Goal: Information Seeking & Learning: Learn about a topic

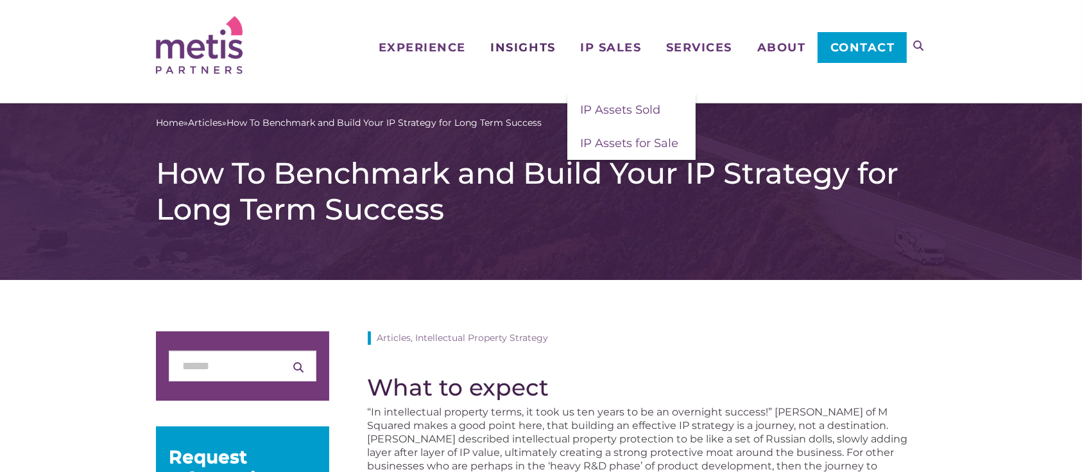
click at [526, 49] on span "Insights" at bounding box center [522, 48] width 65 height 12
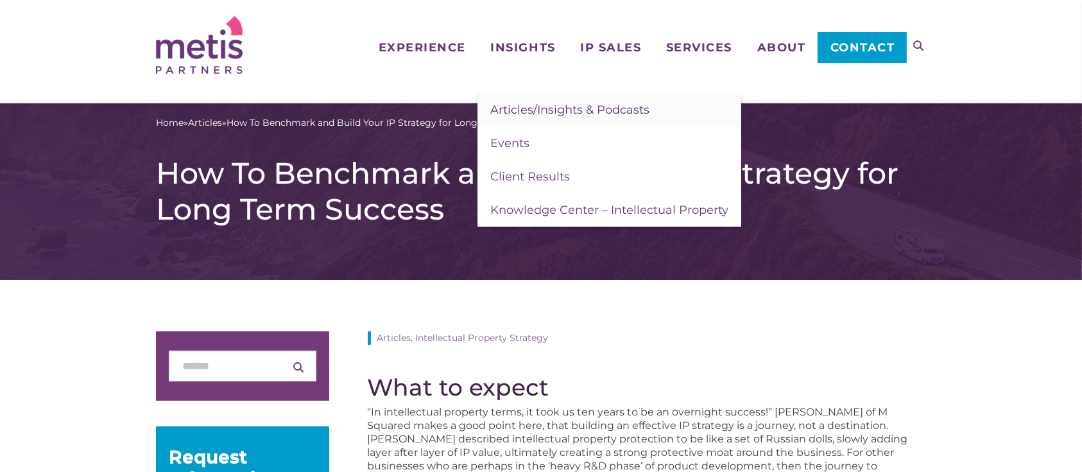
click at [514, 119] on link "Articles/Insights & Podcasts" at bounding box center [610, 109] width 264 height 33
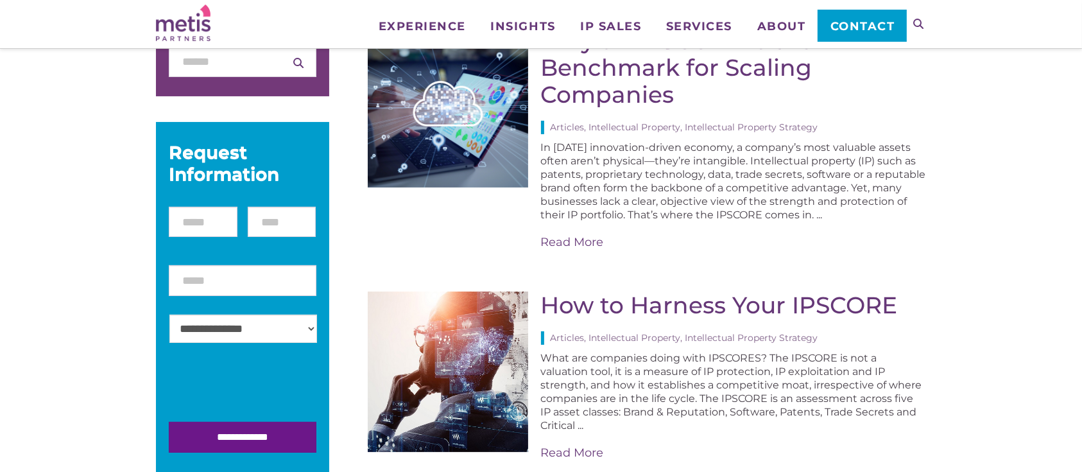
scroll to position [202, 0]
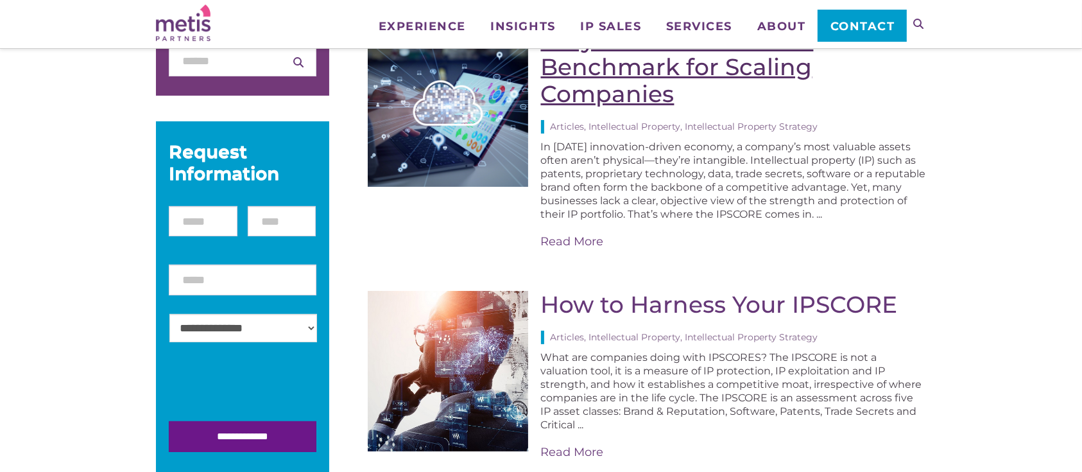
click at [619, 86] on link "Why an IPSCORE is the Benchmark for Scaling Companies" at bounding box center [677, 67] width 273 height 82
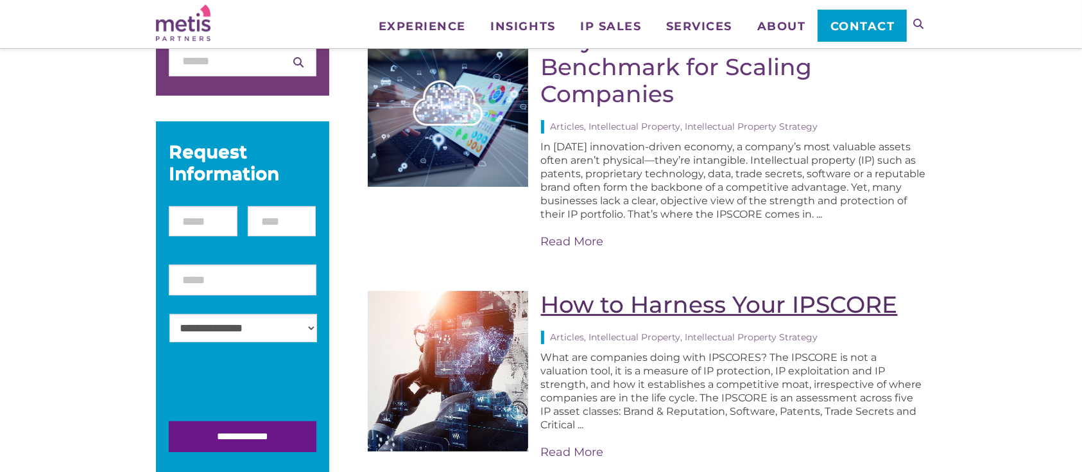
click at [618, 306] on link "How to Harness Your IPSCORE" at bounding box center [719, 304] width 357 height 28
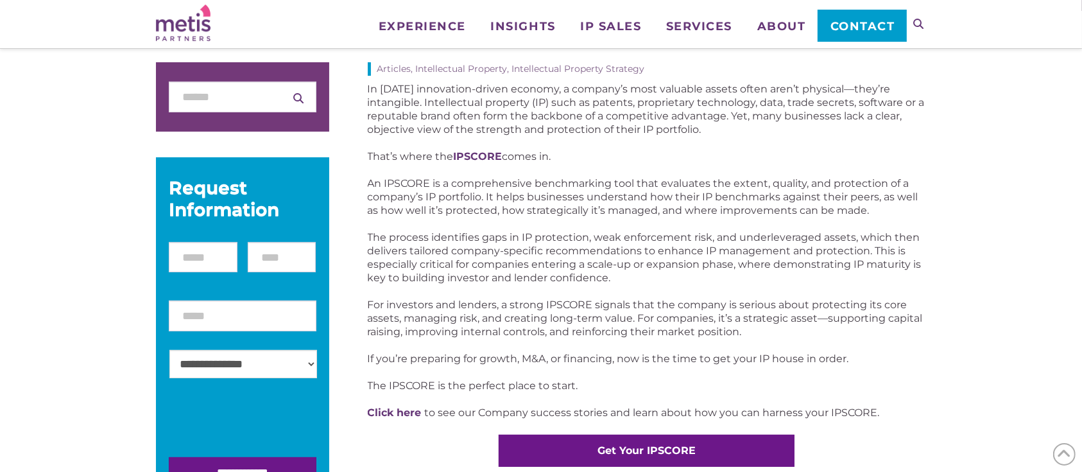
scroll to position [180, 0]
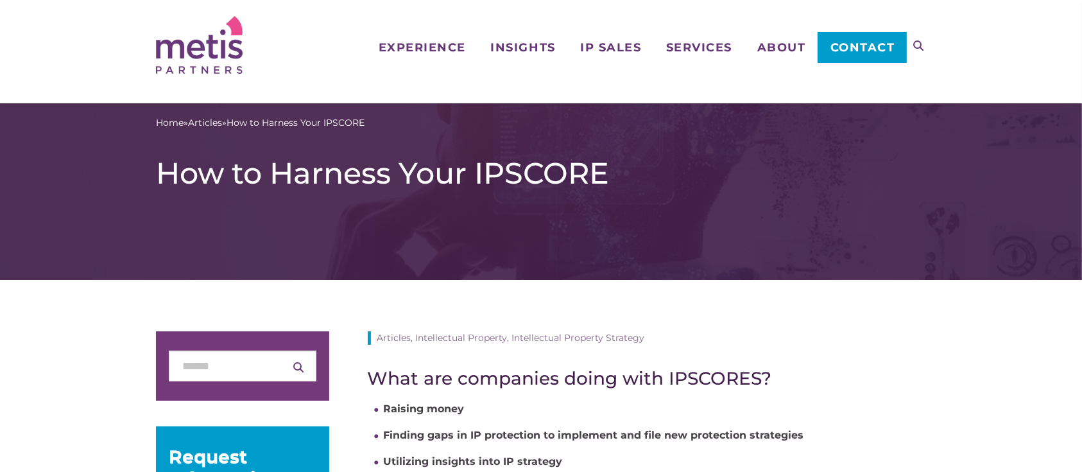
click at [618, 223] on div "Home » Articles » How to Harness Your IPSCORE How to Harness Your IPSCORE" at bounding box center [541, 191] width 1082 height 177
